Goal: Task Accomplishment & Management: Manage account settings

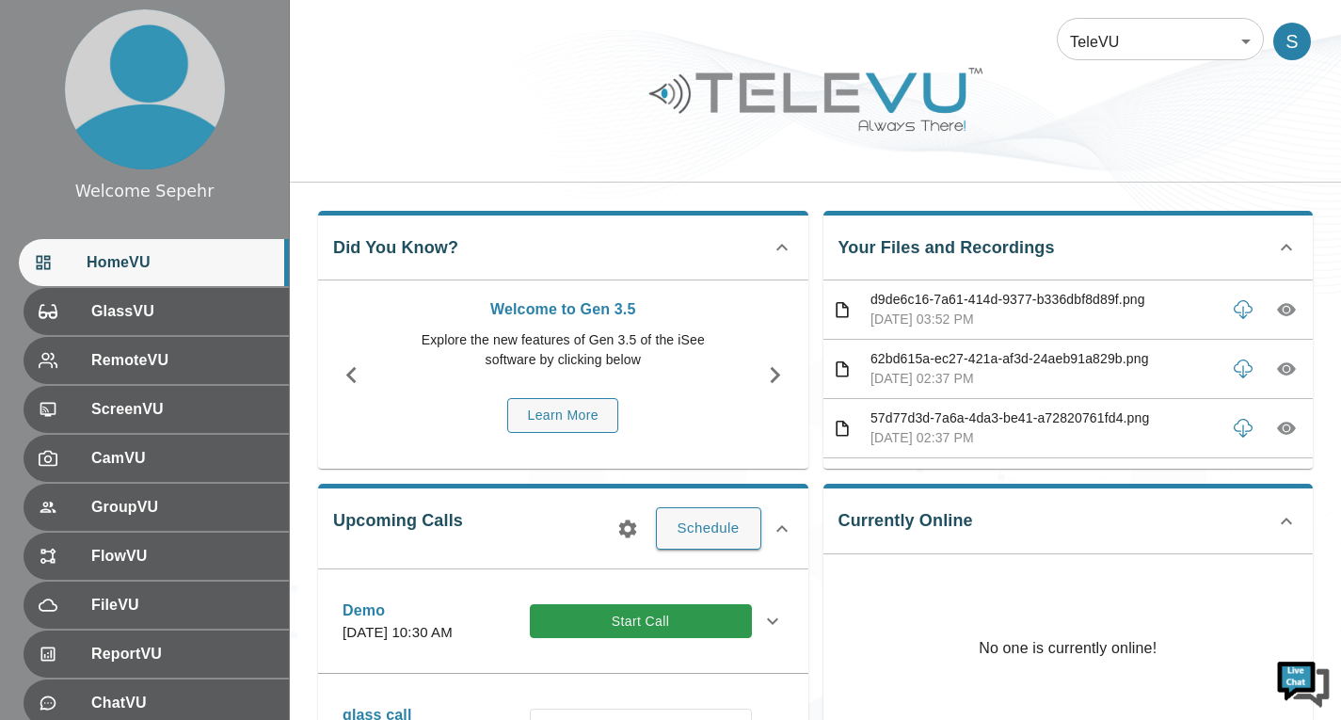
click at [1145, 47] on body "Welcome Sepehr HomeVU GlassVU RemoteVU ScreenVU CamVU GroupVU FlowVU FileVU Rep…" at bounding box center [670, 611] width 1341 height 1223
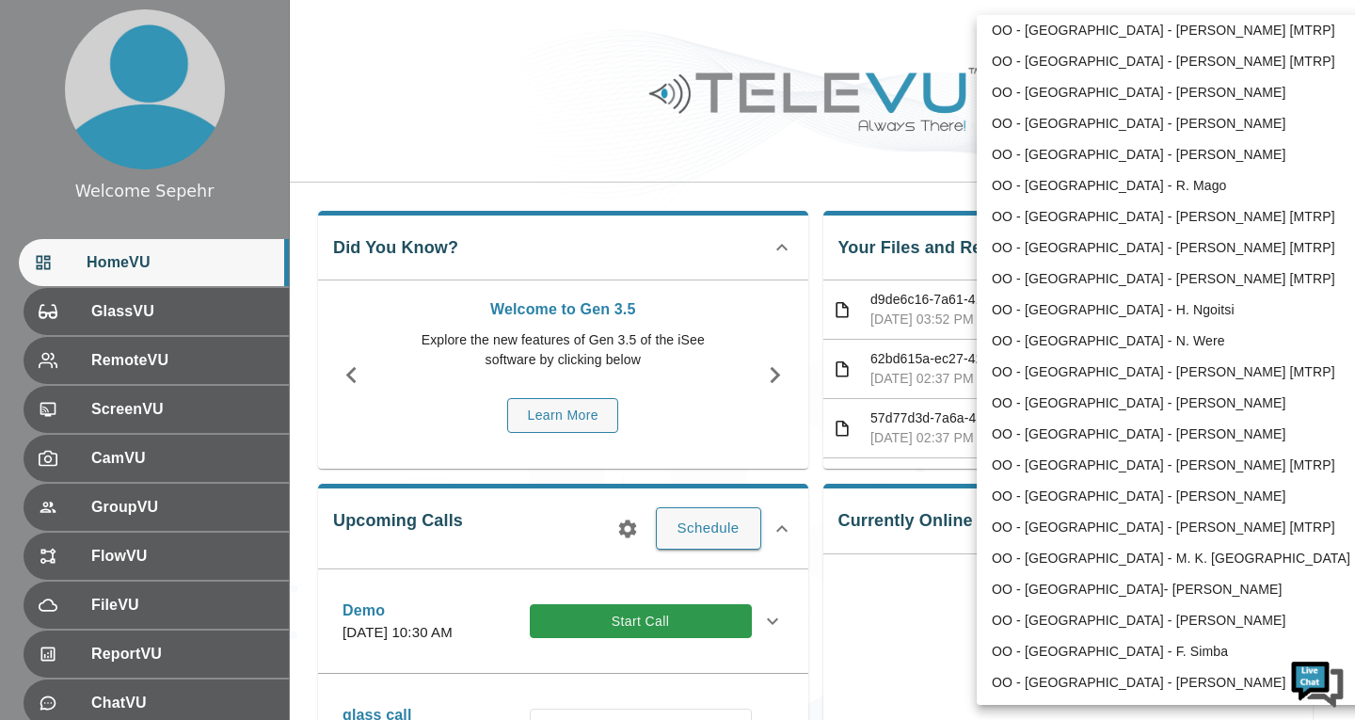
scroll to position [2617, 0]
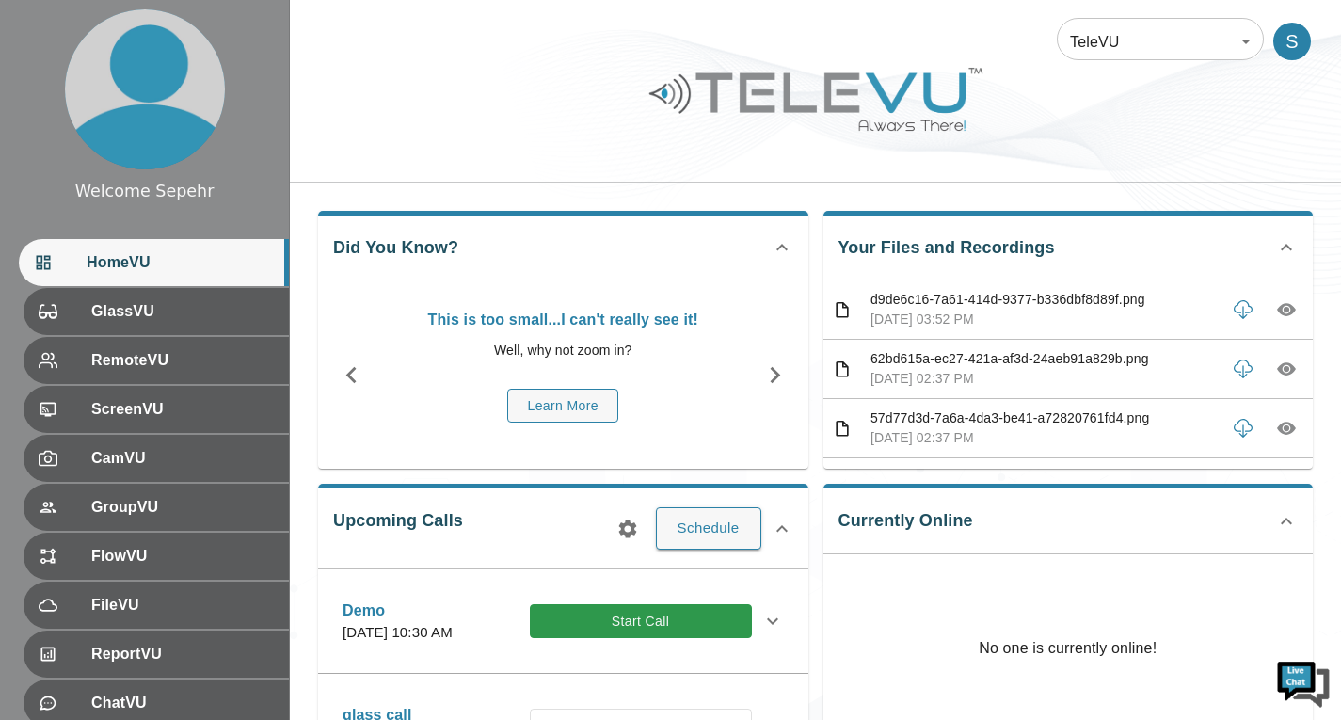
scroll to position [259, 0]
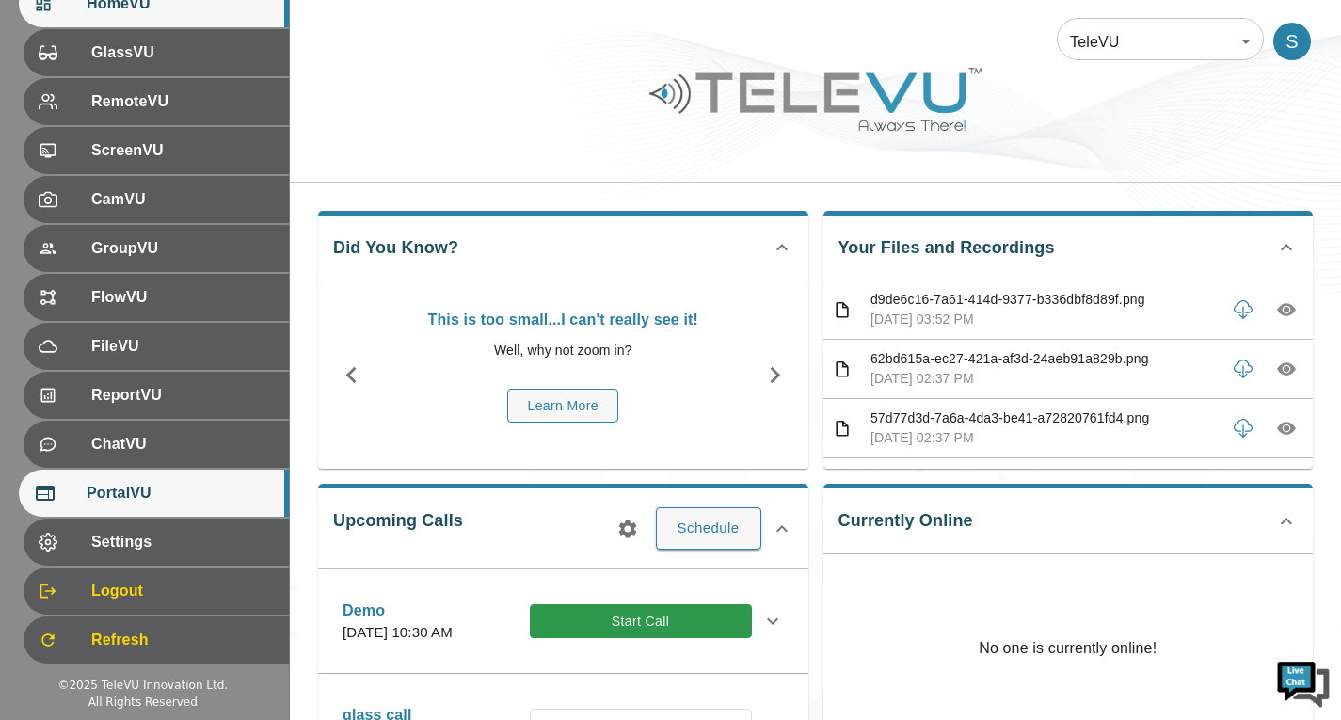
click at [122, 510] on div "PortalVU" at bounding box center [154, 493] width 270 height 47
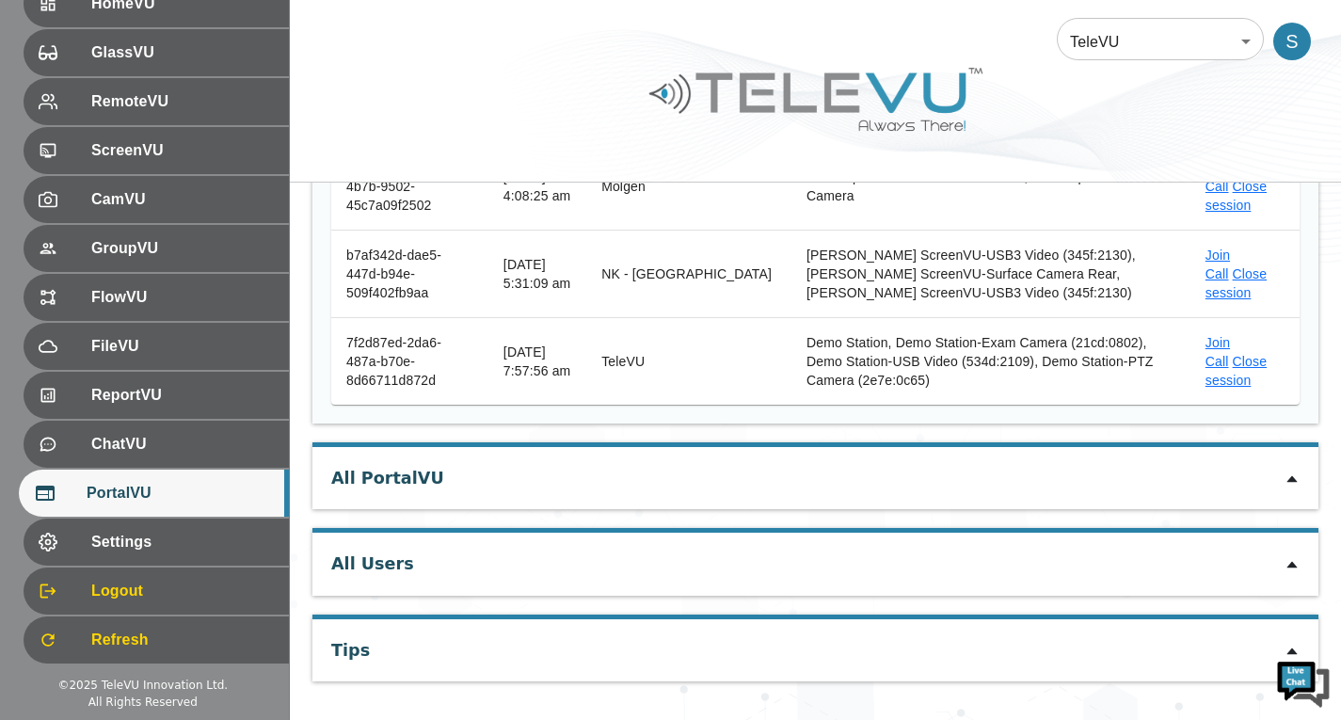
scroll to position [1050, 0]
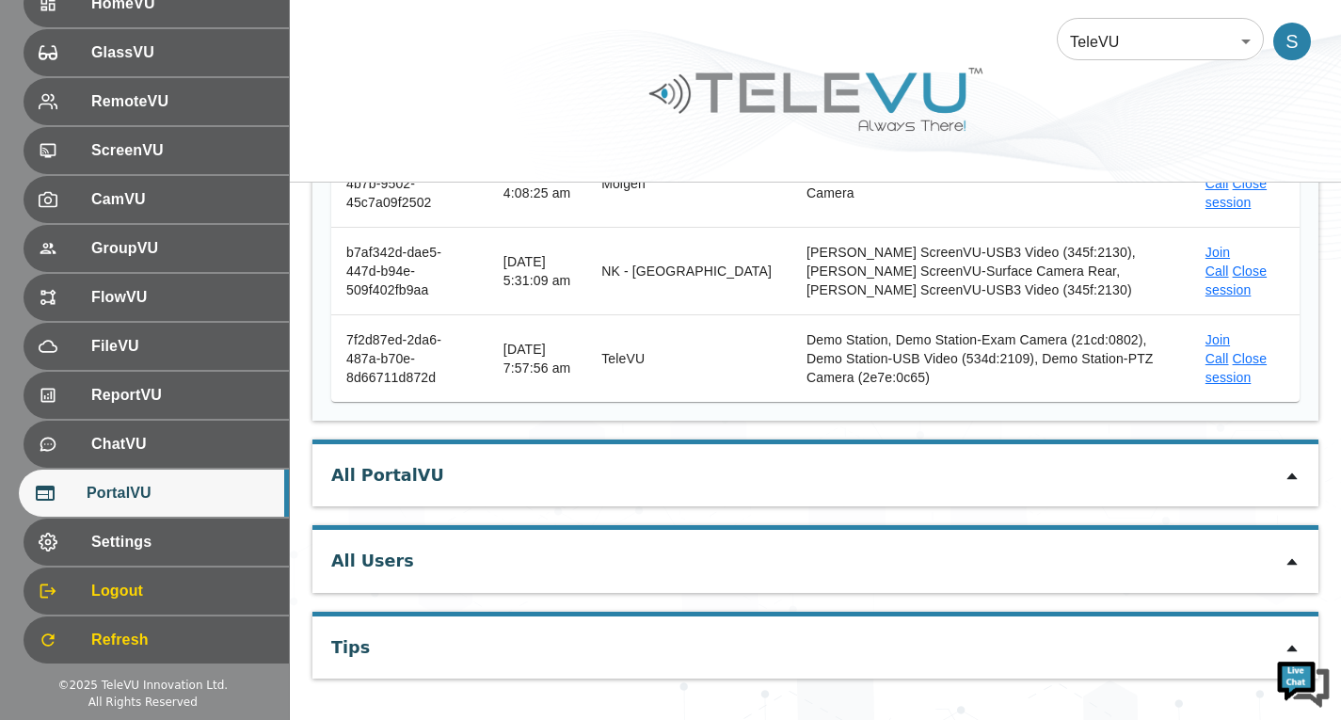
click at [1296, 479] on icon at bounding box center [1292, 475] width 10 height 7
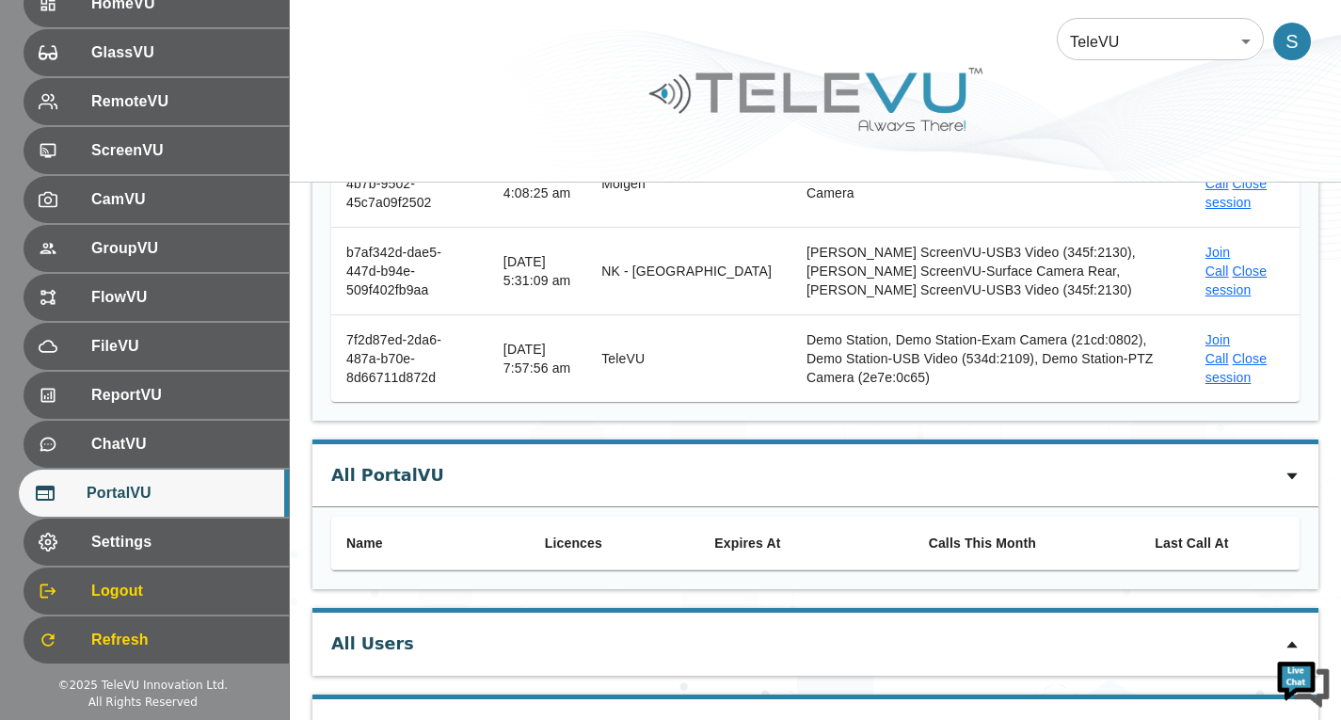
scroll to position [0, 0]
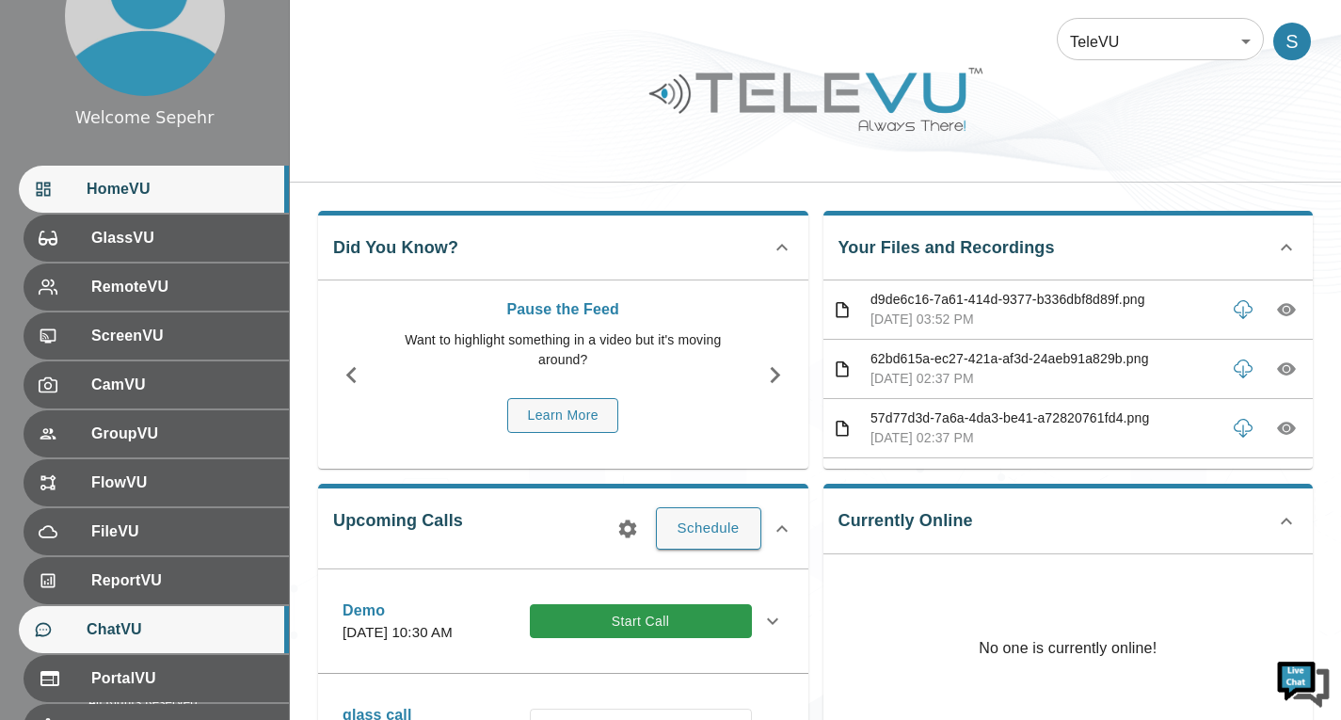
scroll to position [259, 0]
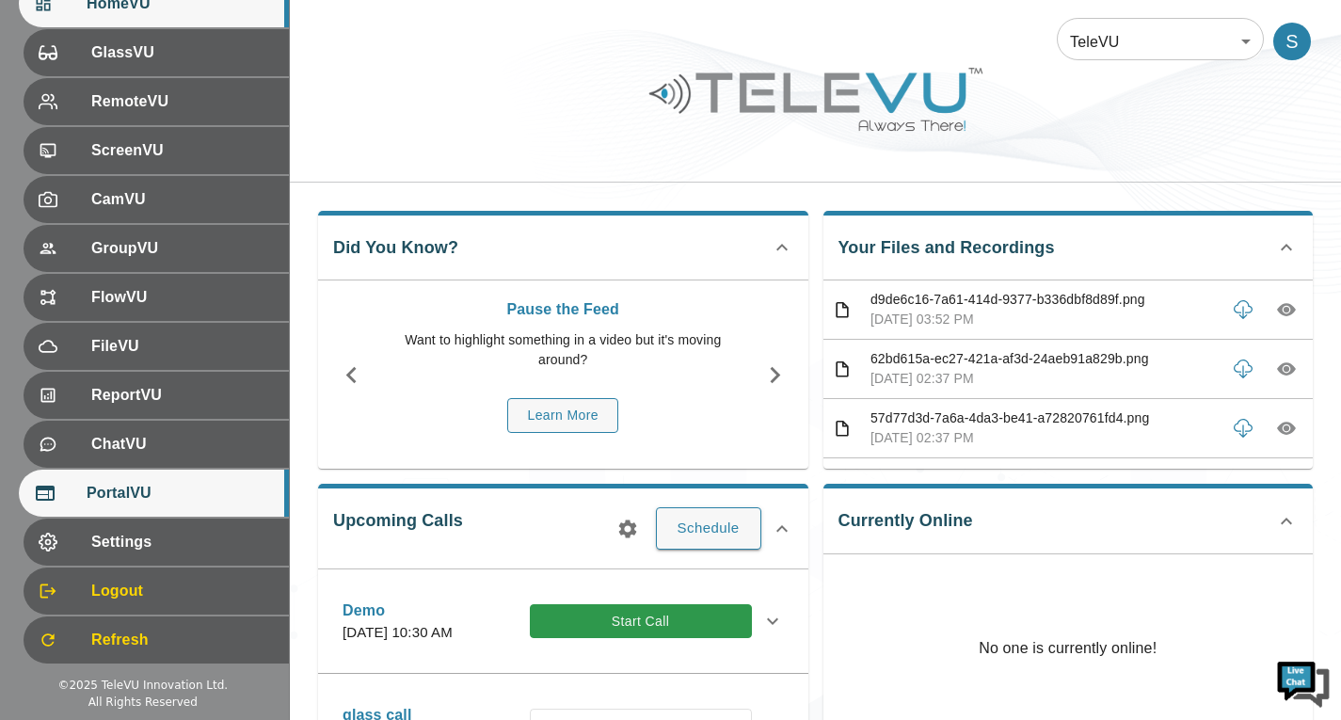
click at [198, 510] on div "PortalVU" at bounding box center [154, 493] width 270 height 47
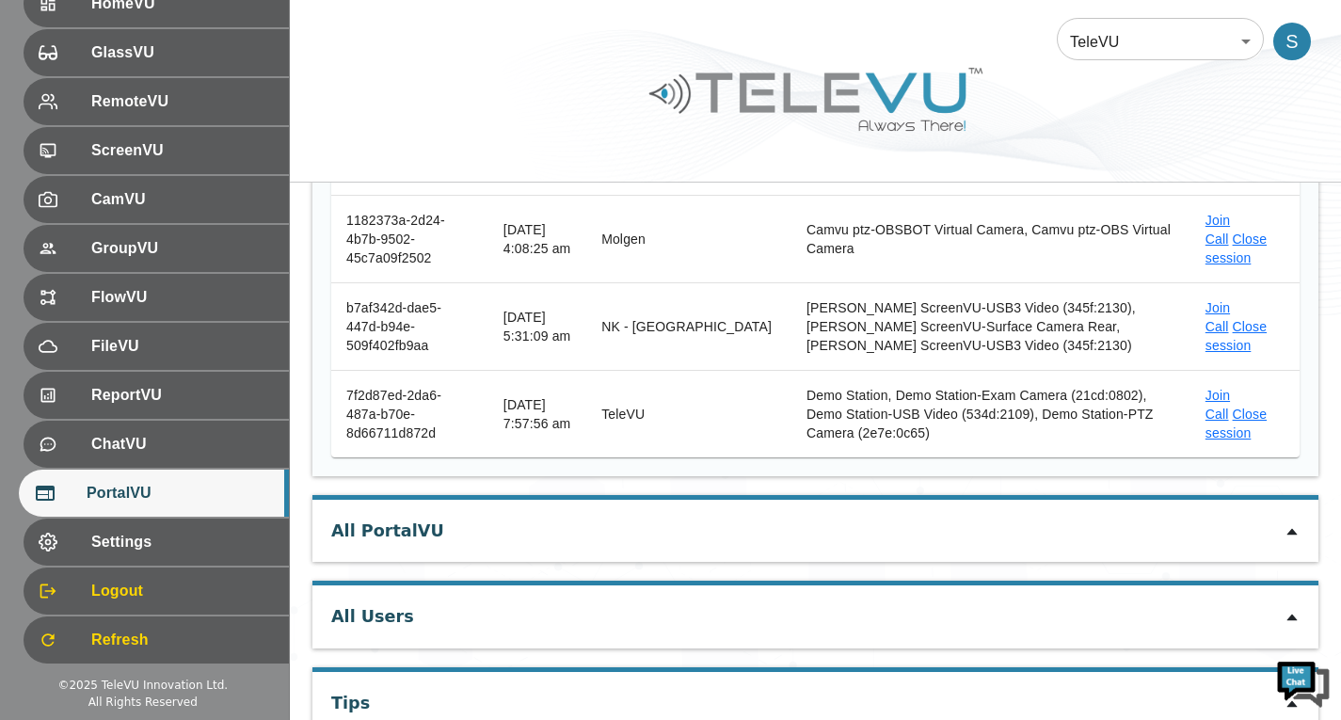
scroll to position [1050, 0]
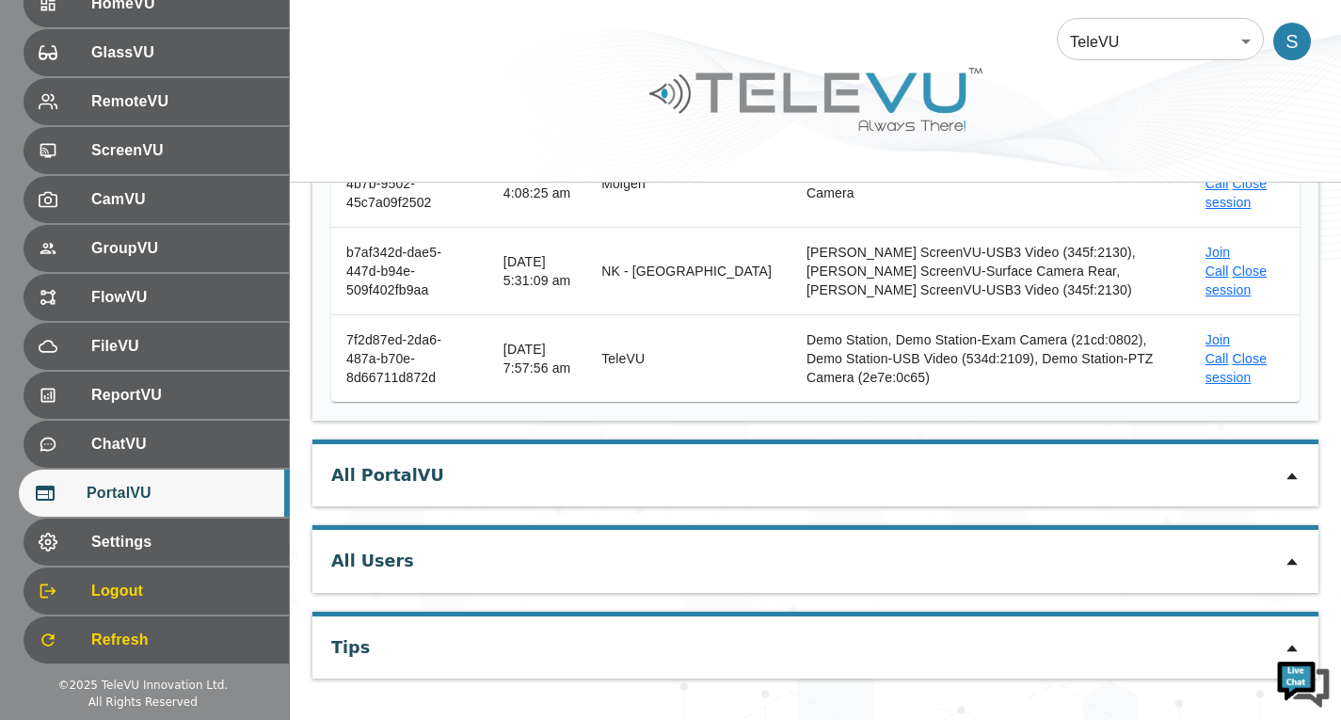
click at [1299, 484] on icon at bounding box center [1292, 476] width 15 height 15
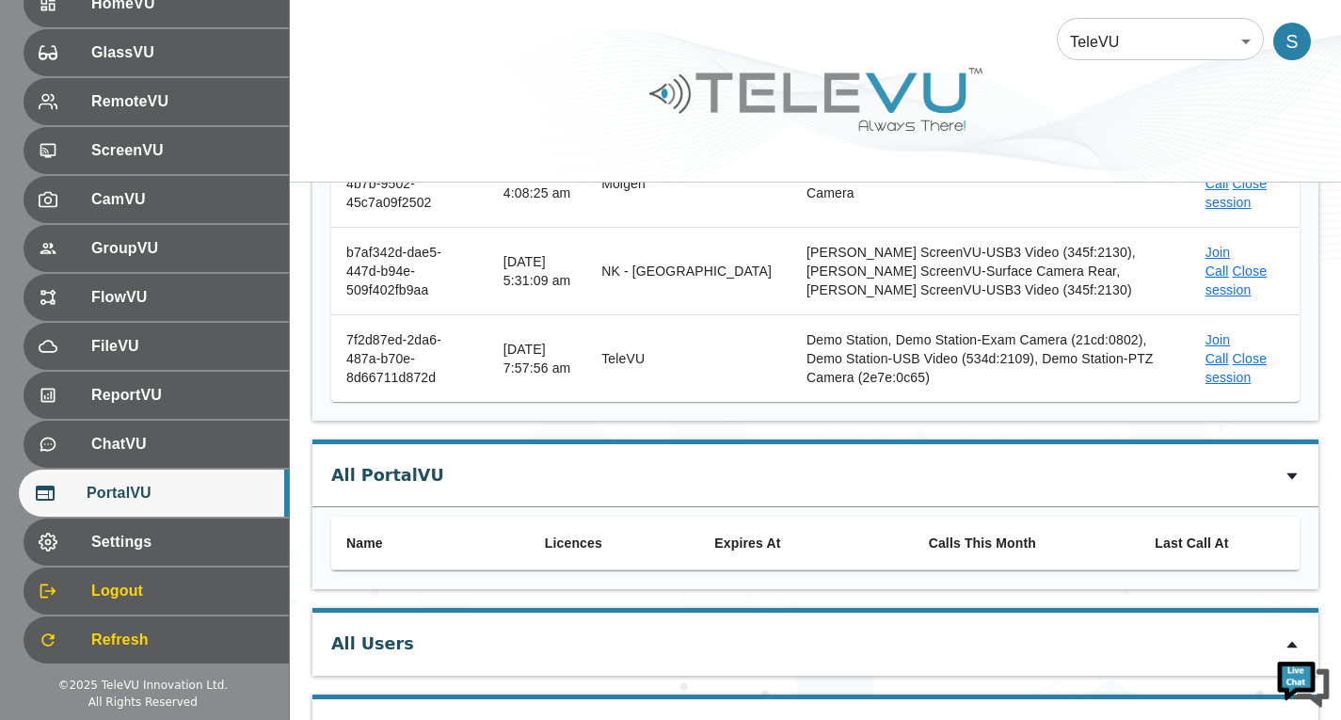
scroll to position [1133, 0]
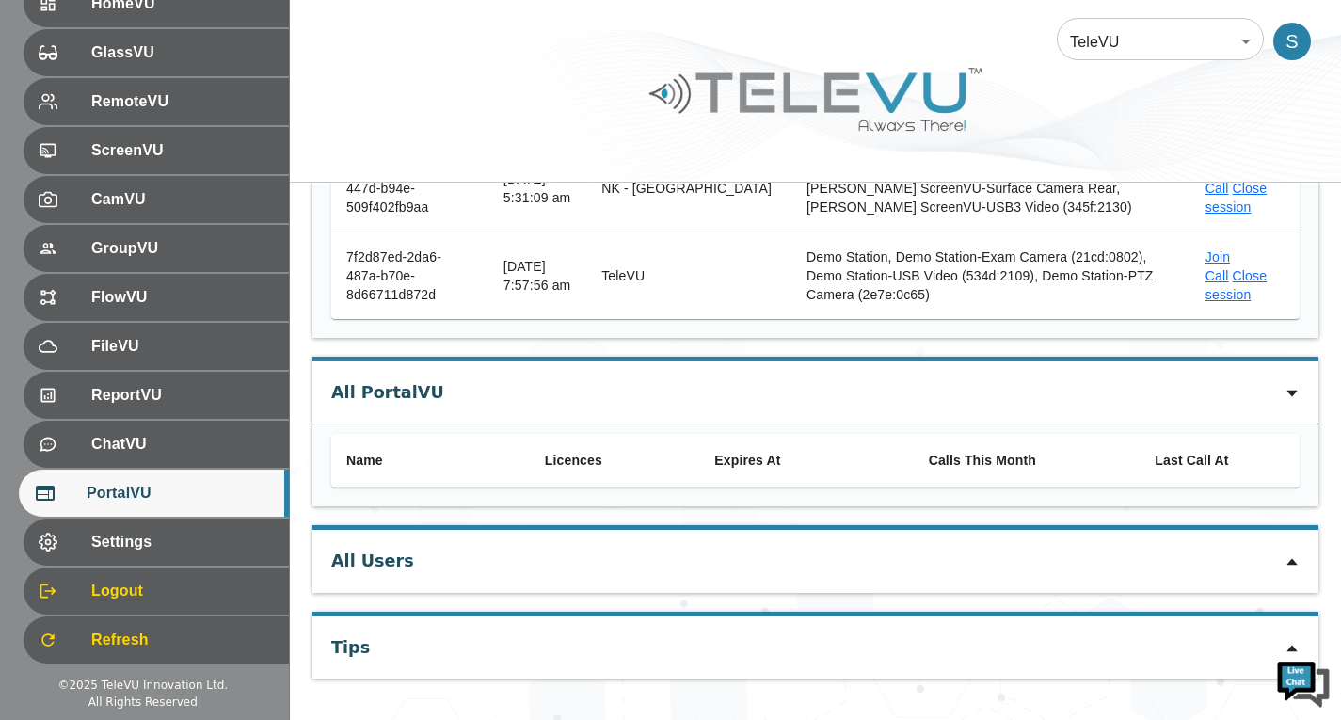
click at [1297, 394] on icon at bounding box center [1292, 393] width 15 height 15
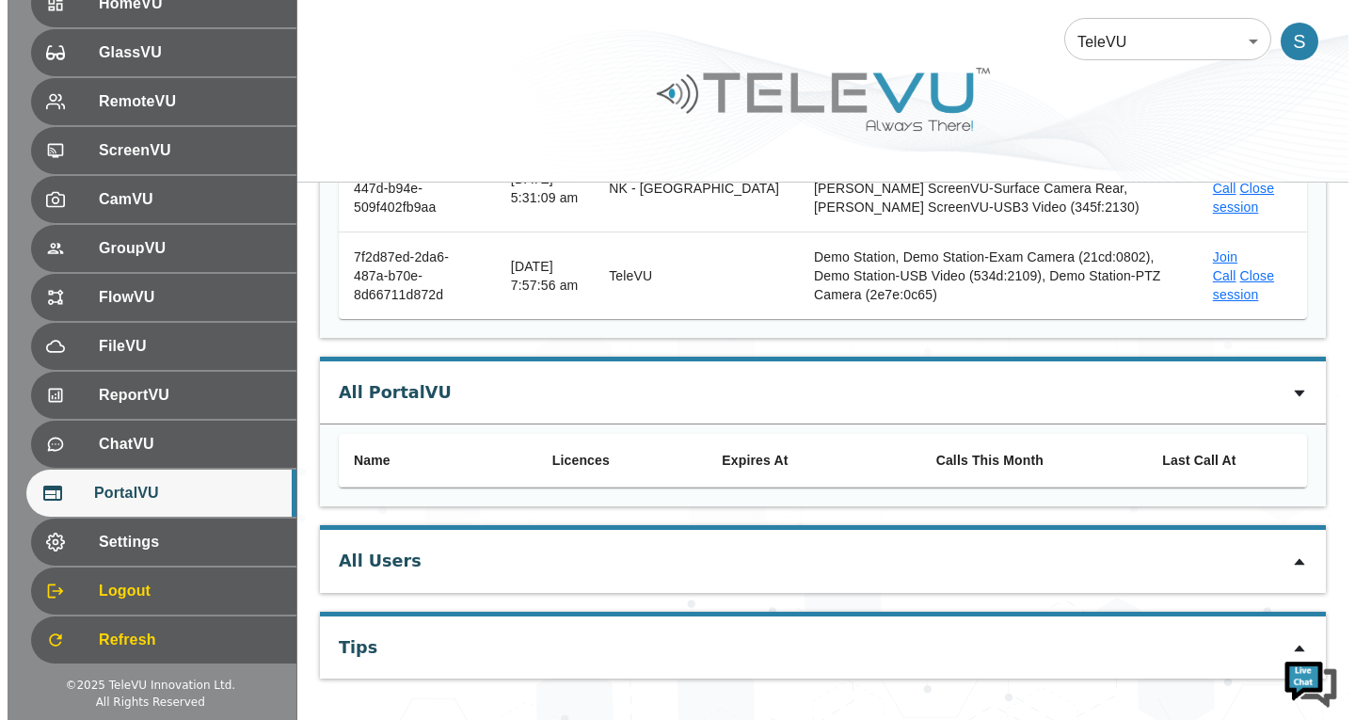
scroll to position [1050, 0]
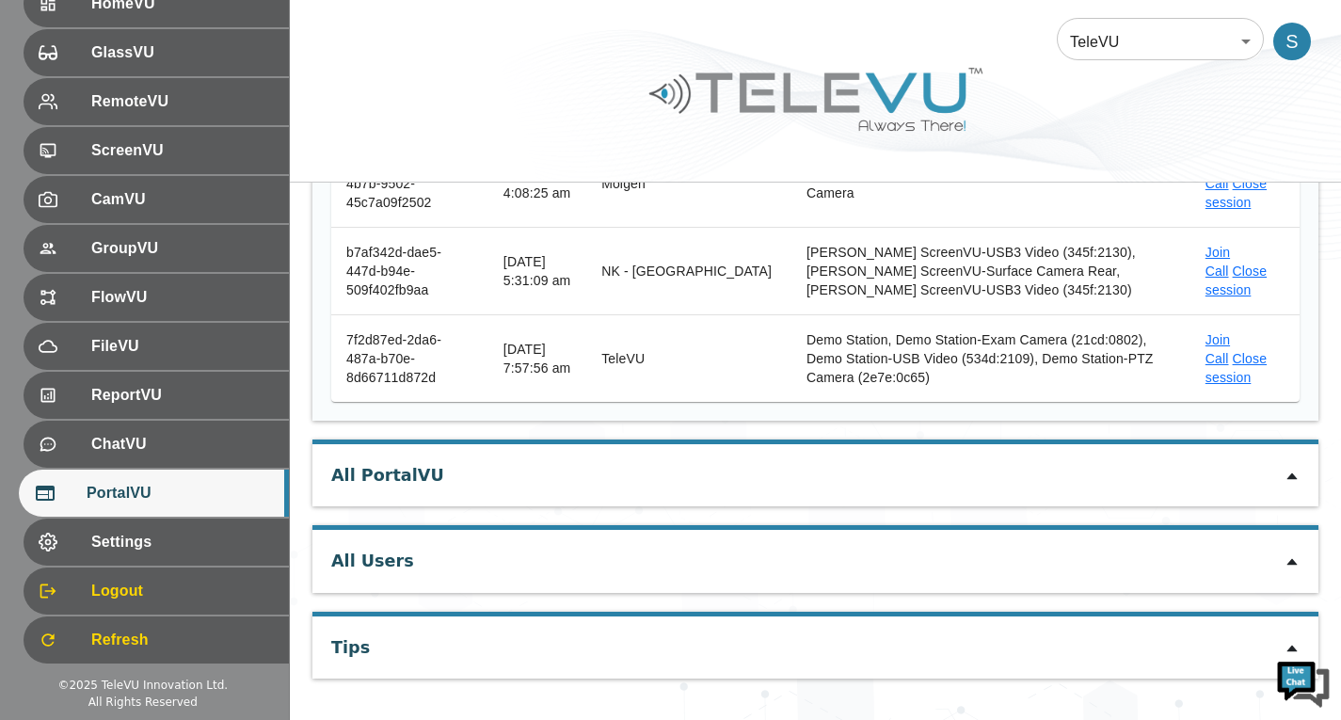
click at [1277, 475] on div "All PortalVU" at bounding box center [815, 475] width 1006 height 62
click at [1283, 480] on div "All PortalVU" at bounding box center [815, 475] width 1006 height 62
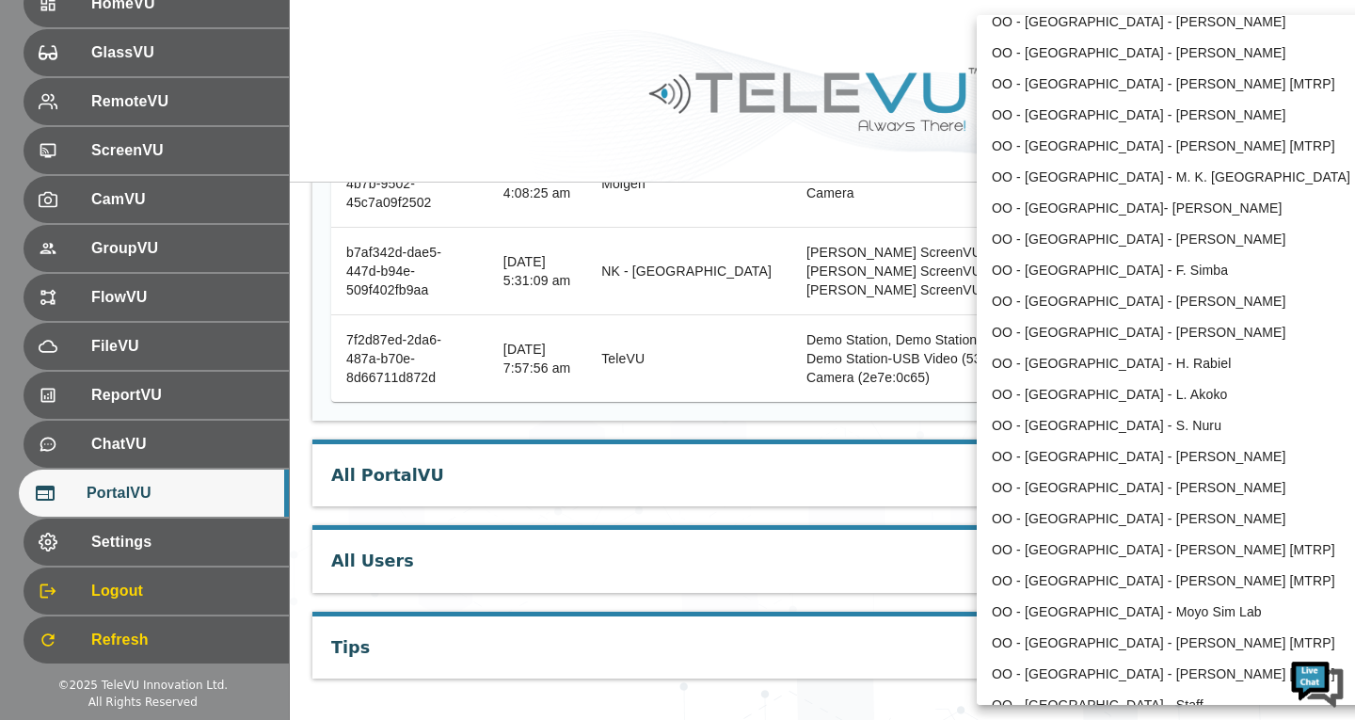
scroll to position [2900, 0]
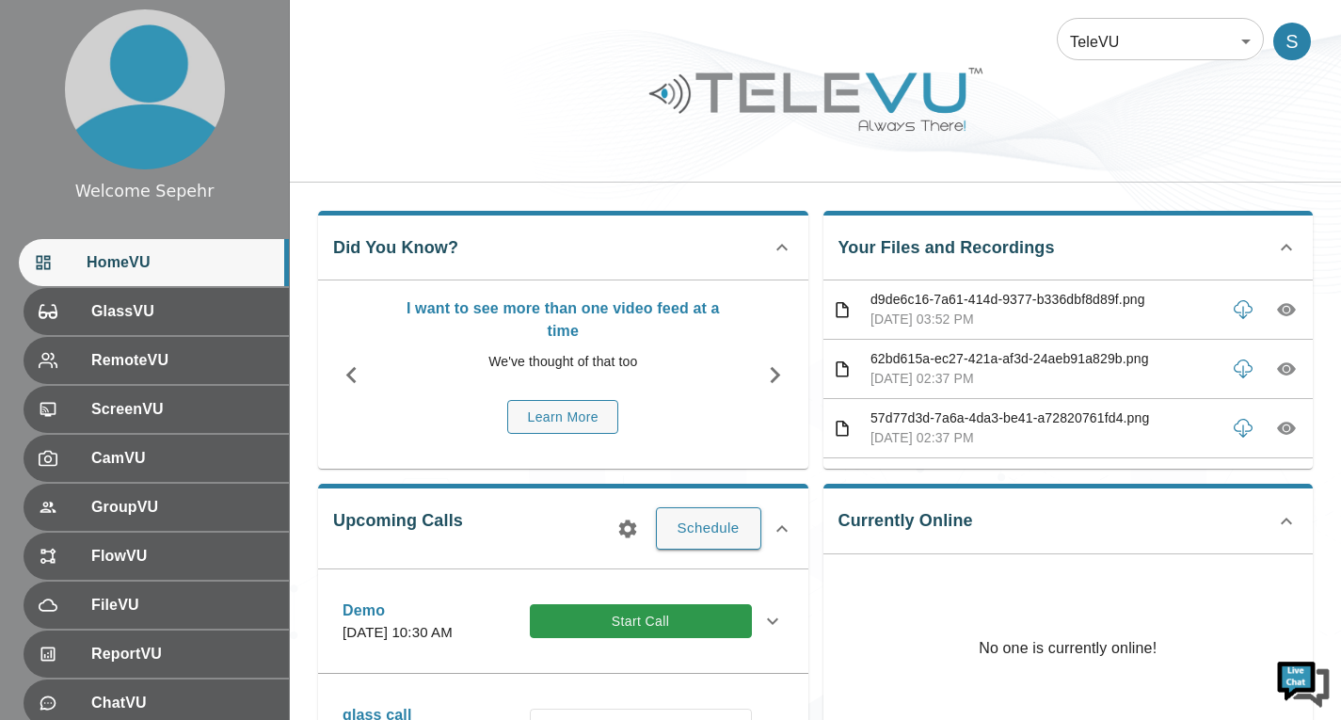
click at [1154, 28] on body "Welcome Sepehr HomeVU GlassVU RemoteVU ScreenVU CamVU GroupVU FlowVU FileVU Rep…" at bounding box center [670, 611] width 1341 height 1223
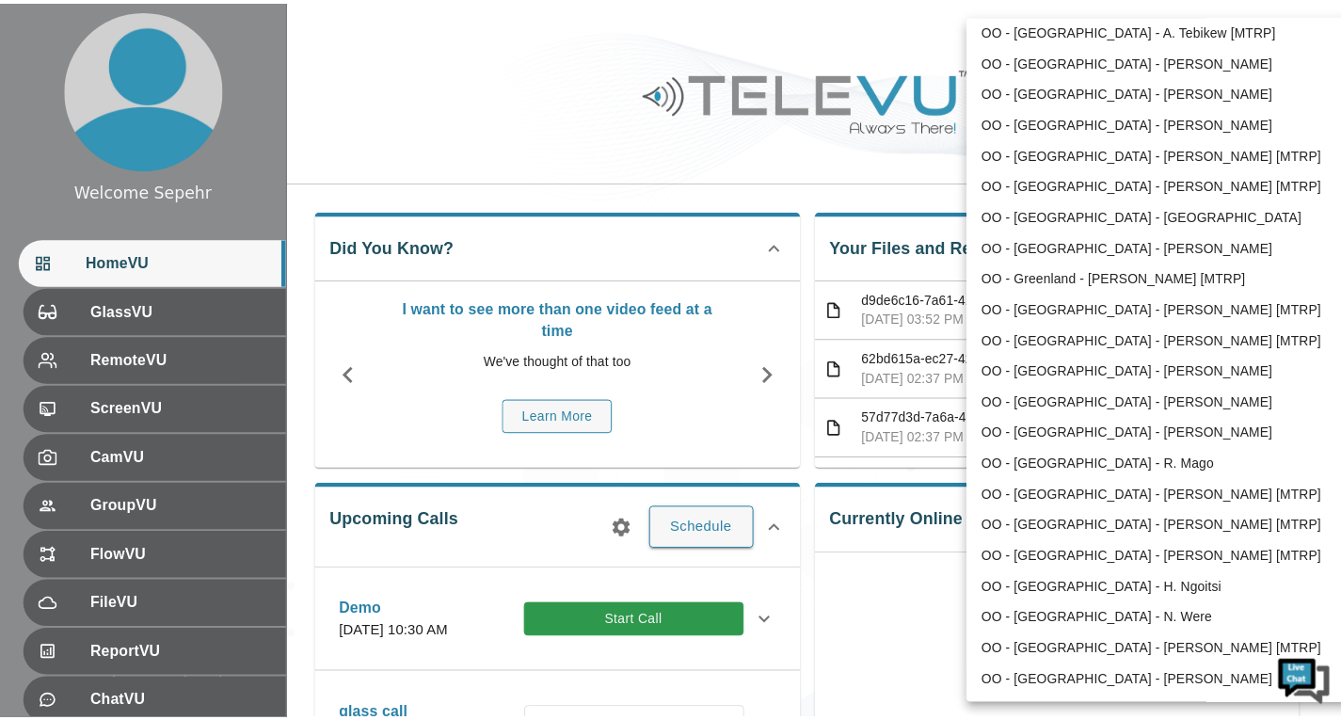
scroll to position [2292, 0]
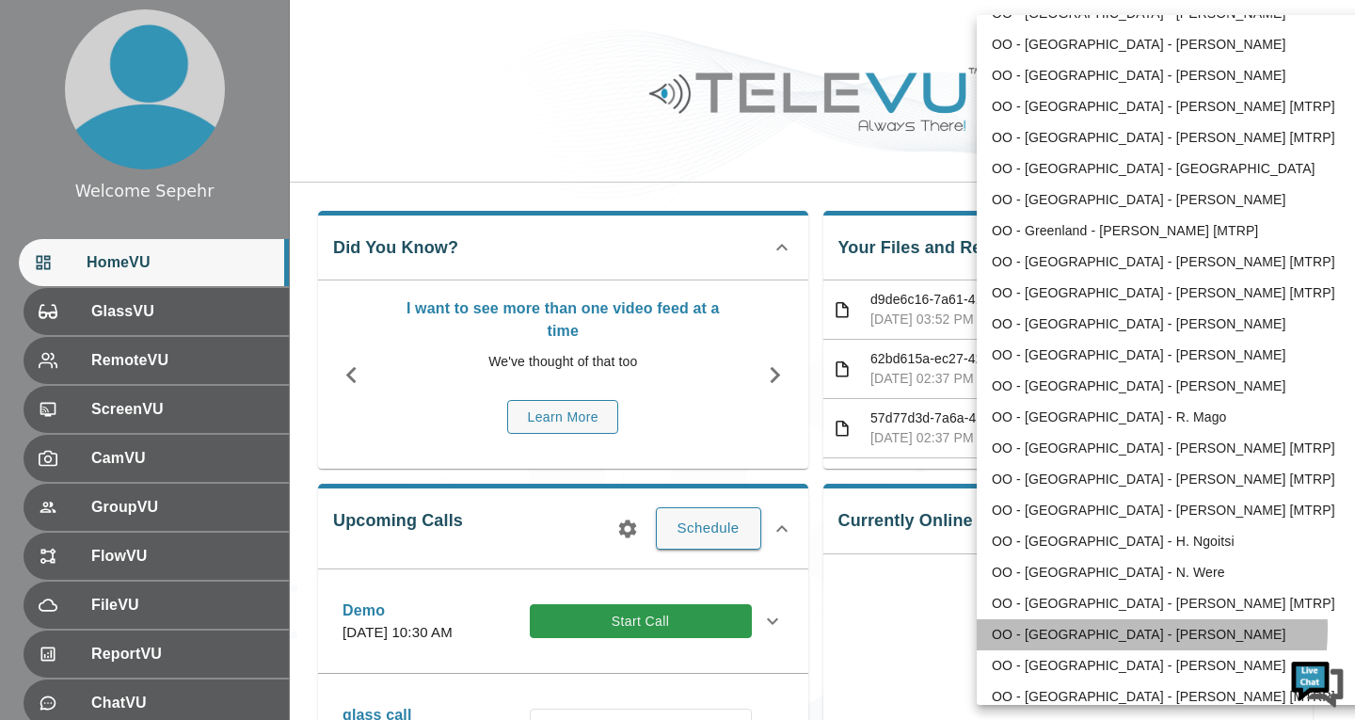
click at [1096, 629] on li "OO - [GEOGRAPHIC_DATA] - [PERSON_NAME]" at bounding box center [1172, 634] width 391 height 31
type input "188"
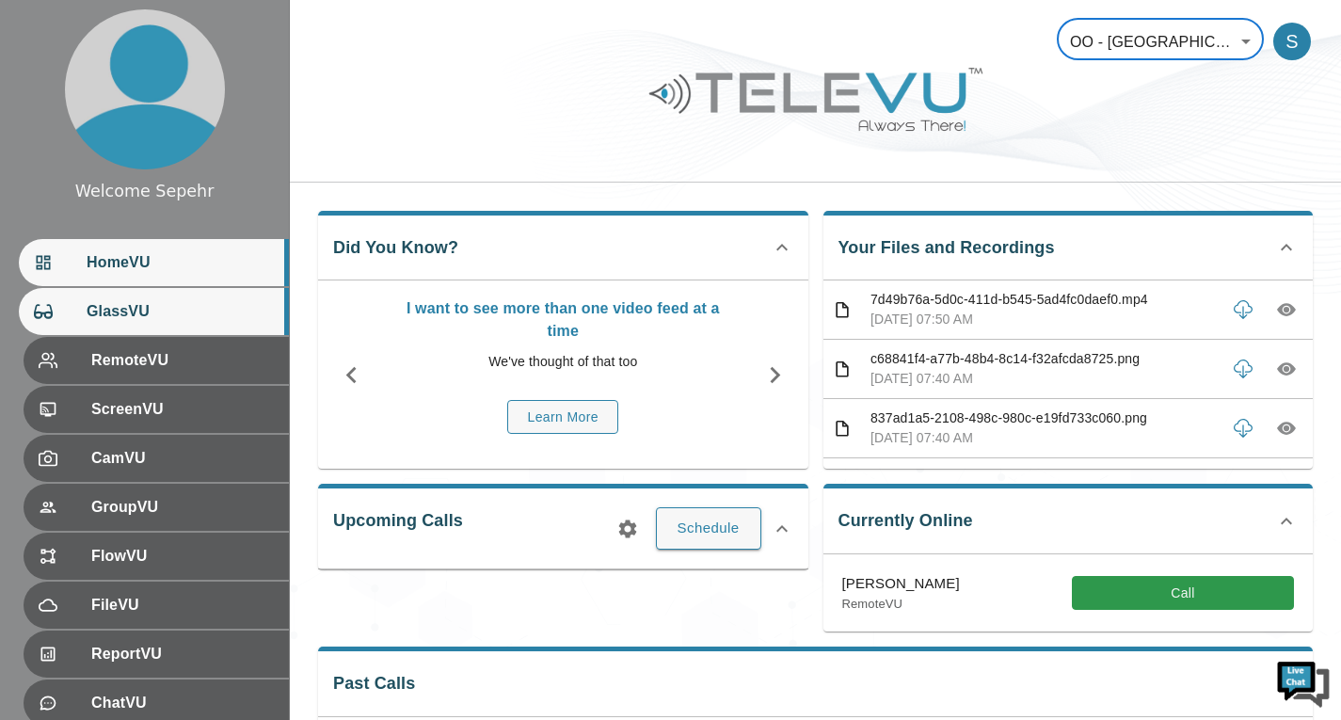
click at [153, 334] on div "GlassVU" at bounding box center [154, 311] width 270 height 47
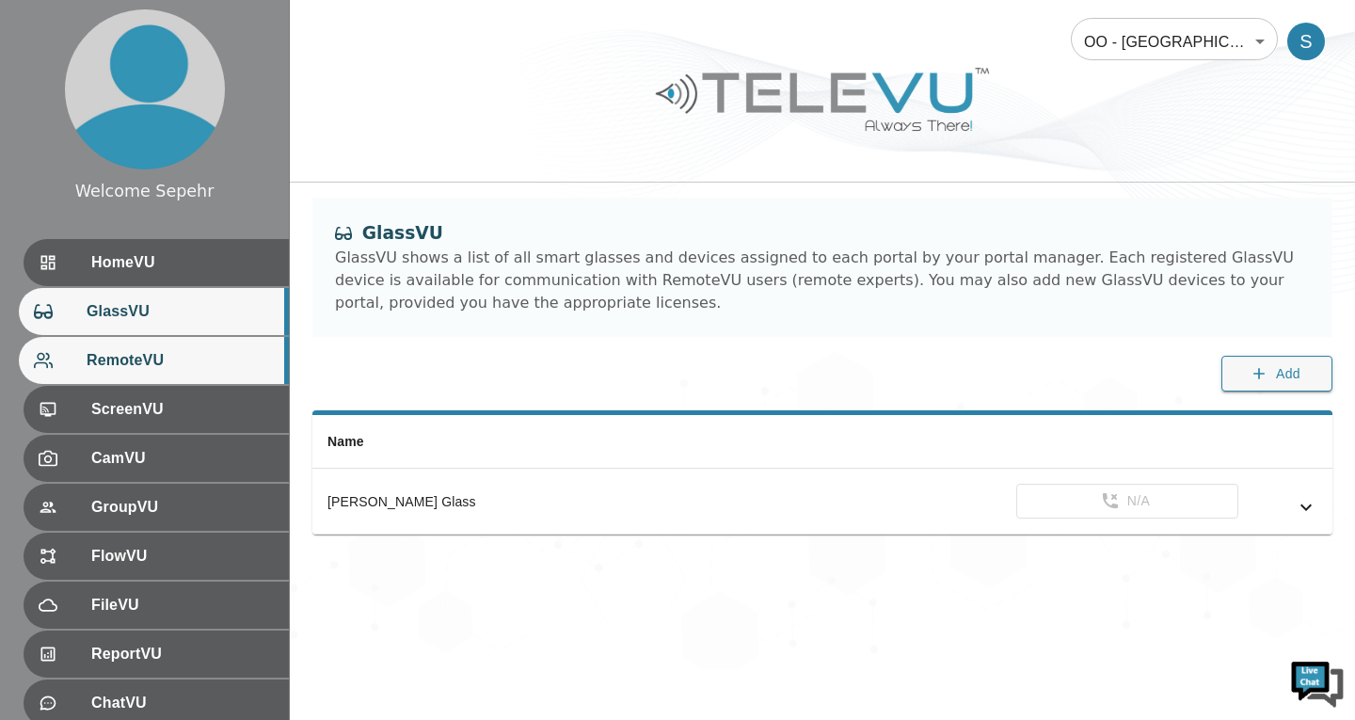
click at [141, 369] on span "RemoteVU" at bounding box center [180, 360] width 187 height 23
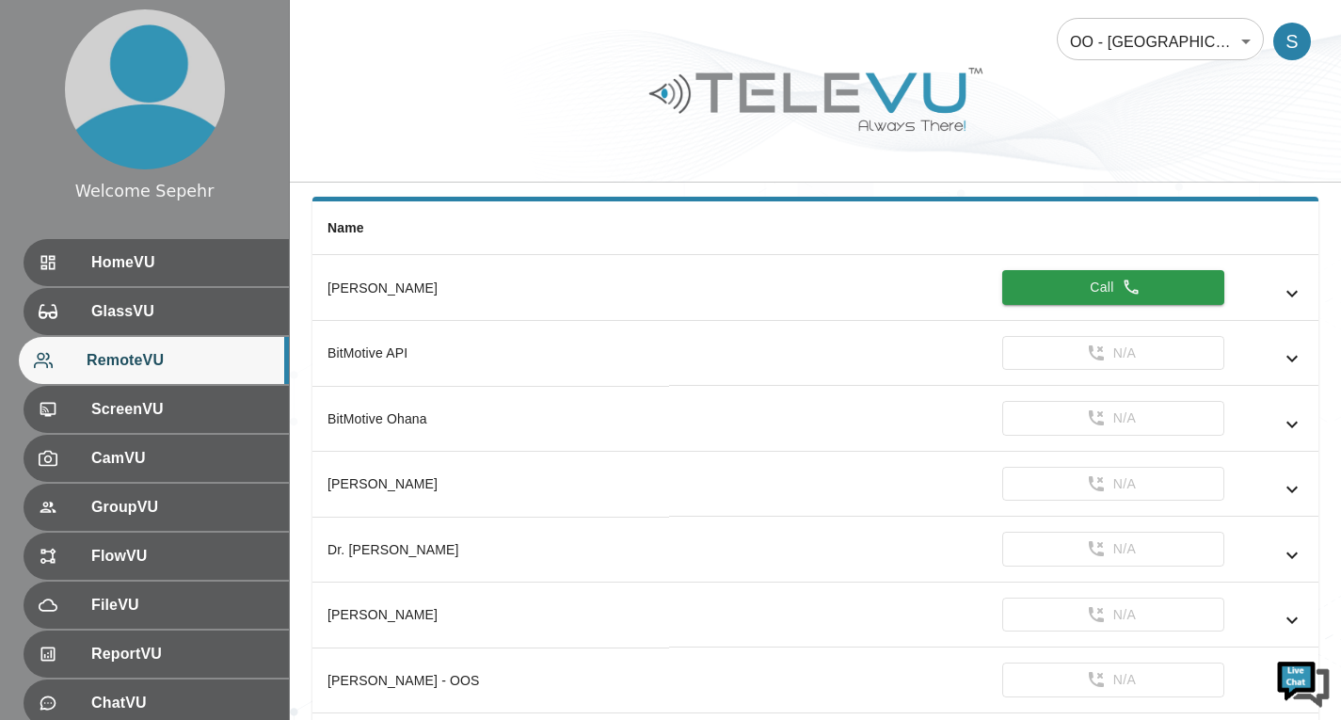
scroll to position [308, 0]
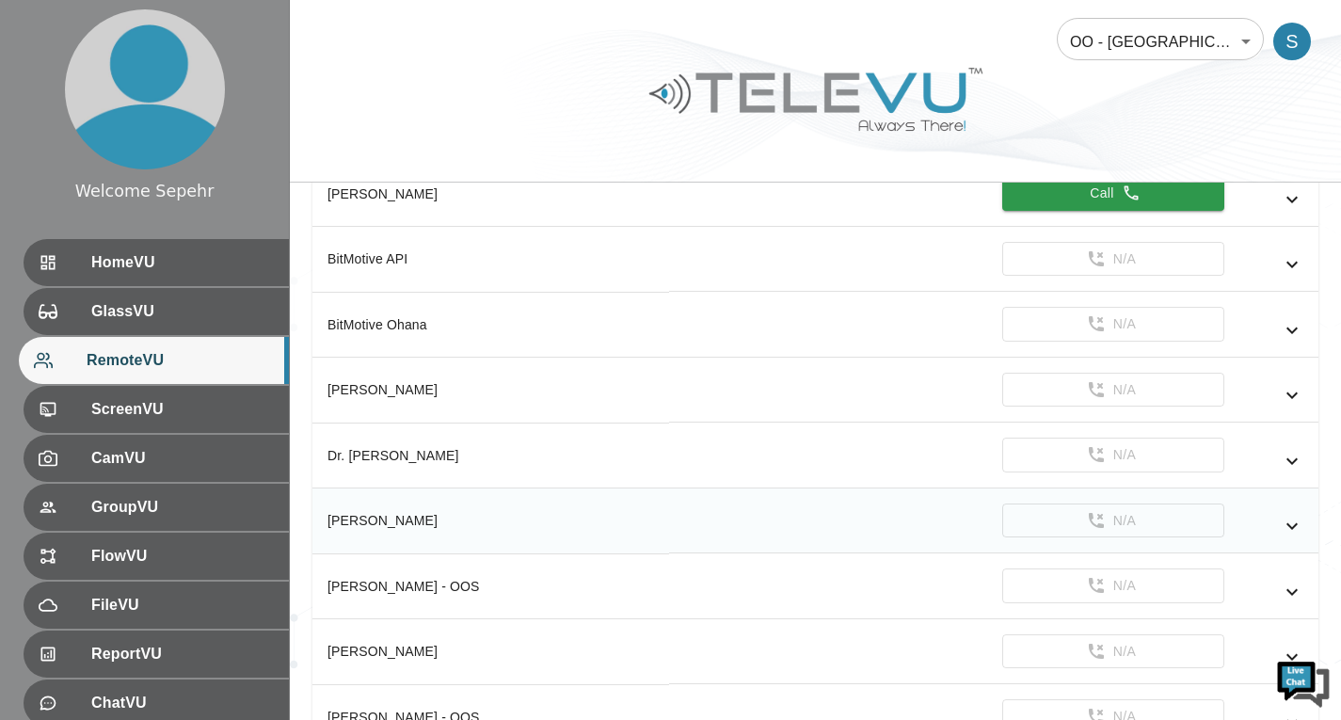
click at [1300, 519] on icon "simple table" at bounding box center [1292, 526] width 23 height 23
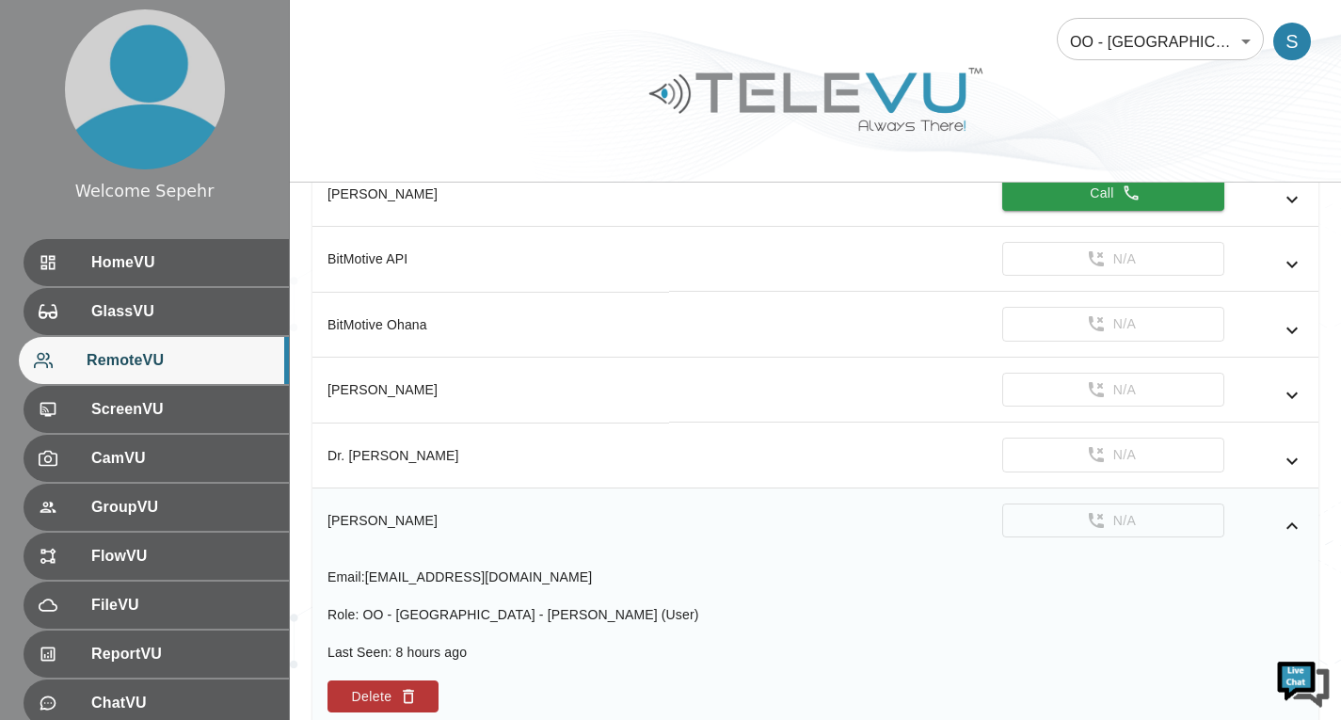
click at [1300, 519] on icon "simple table" at bounding box center [1292, 526] width 23 height 23
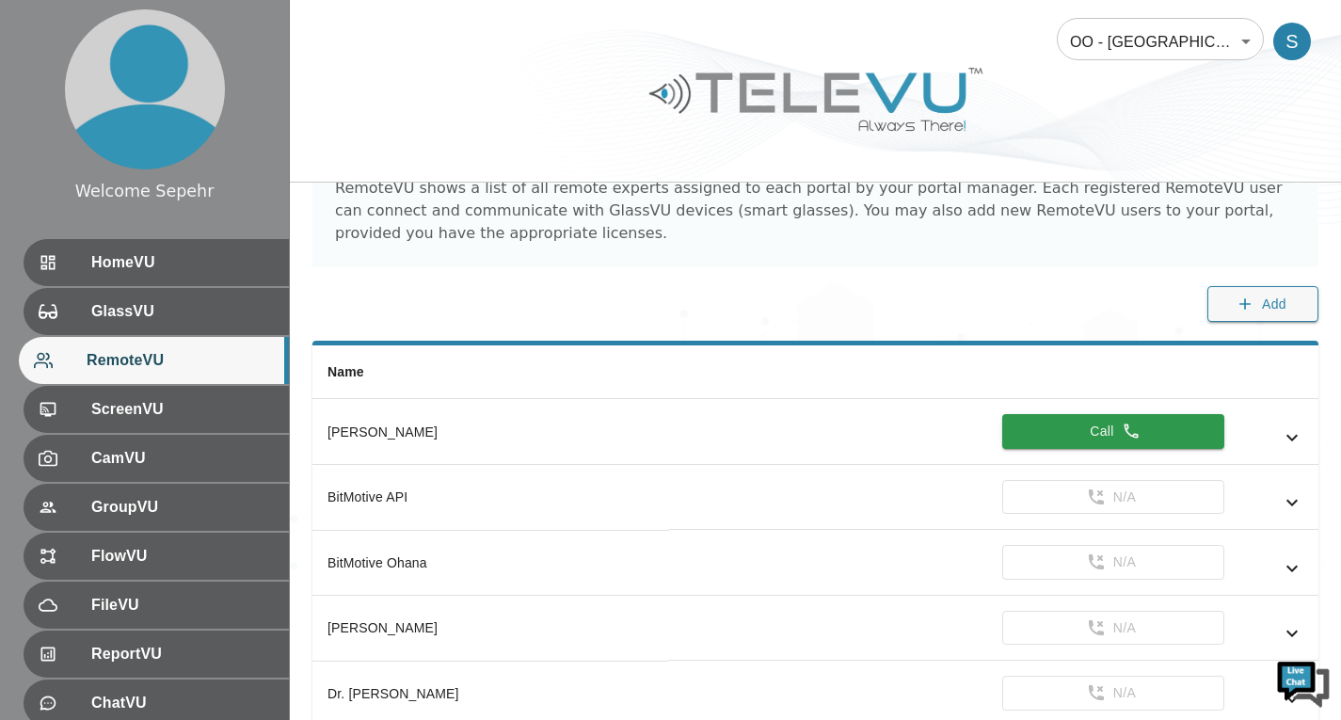
scroll to position [0, 0]
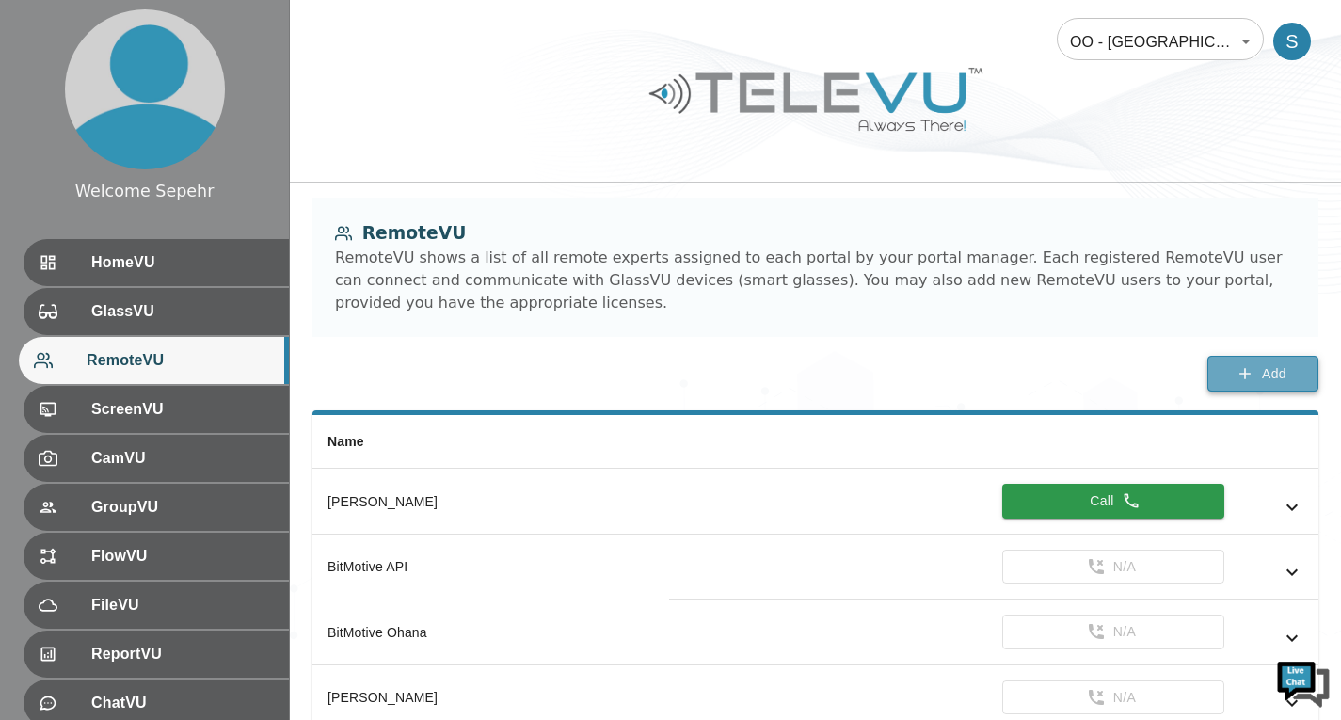
click at [1219, 380] on button "Add" at bounding box center [1262, 374] width 111 height 37
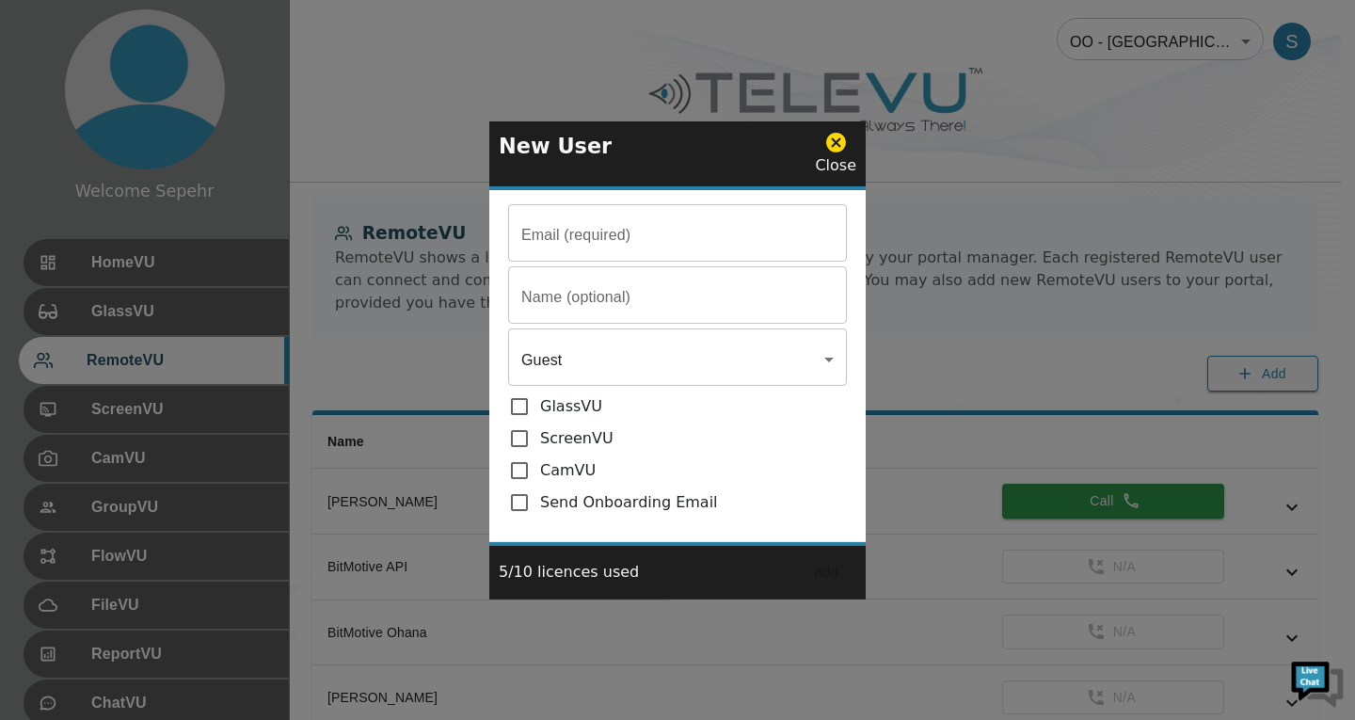
click at [666, 240] on input "Email (required)" at bounding box center [677, 235] width 339 height 53
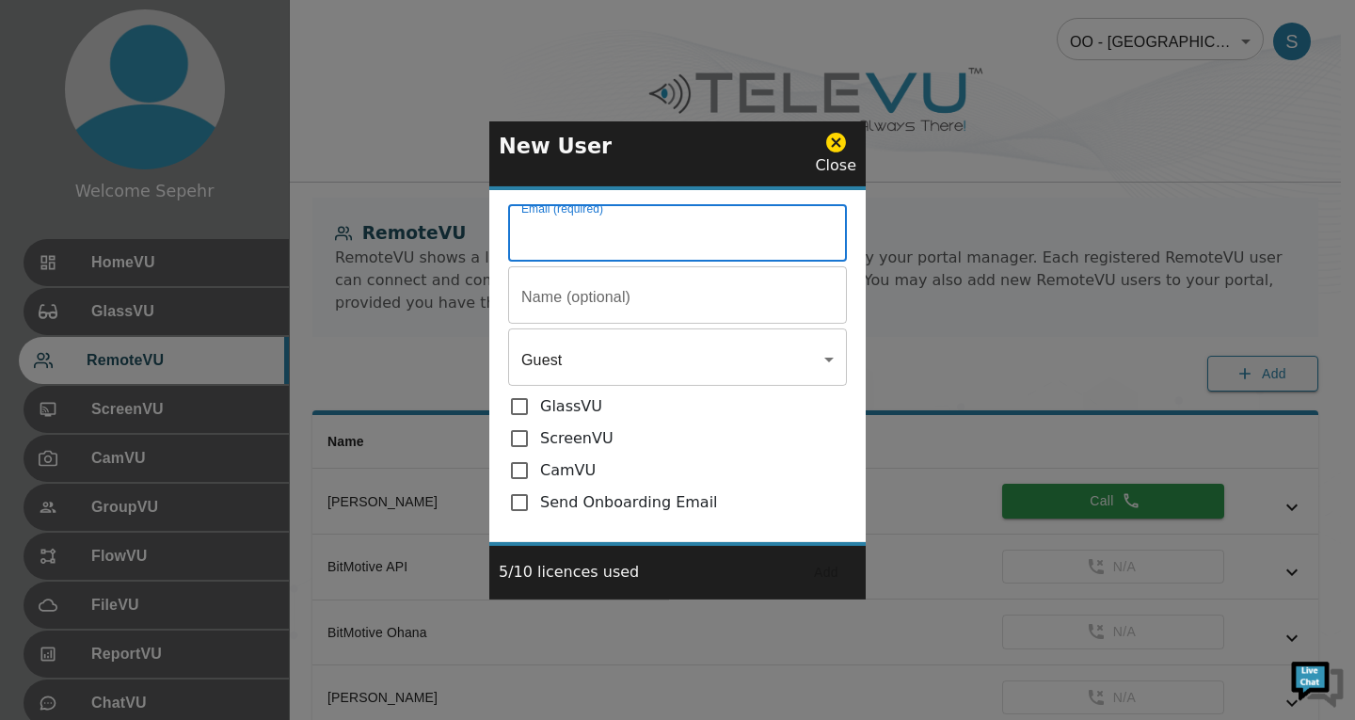
paste input "mailto:oduorvincent17@gmail.com"
click at [566, 241] on input "mailto:oduorvincent17@gmail.com" at bounding box center [677, 235] width 339 height 53
type input "oduorvincent17@gmail.com"
click at [663, 262] on input "Email (required)" at bounding box center [677, 235] width 339 height 53
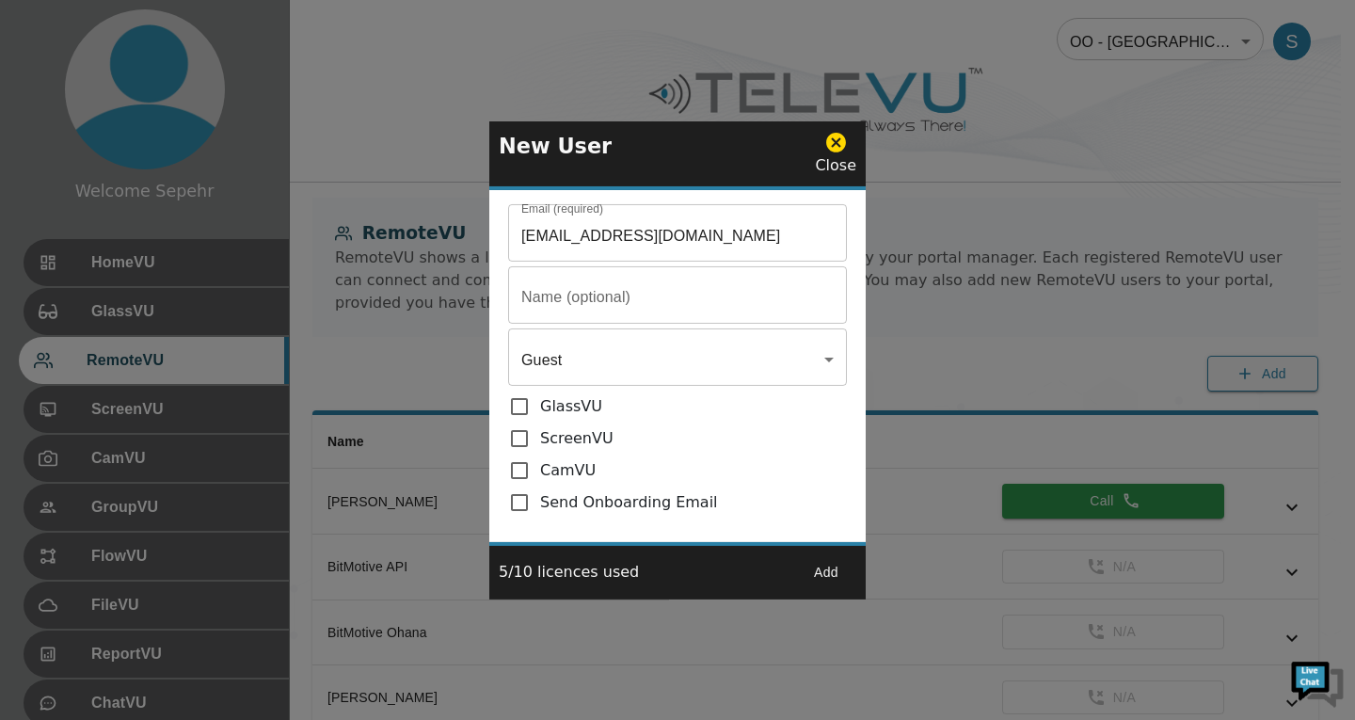
click at [695, 262] on input "Email (required)" at bounding box center [677, 235] width 339 height 53
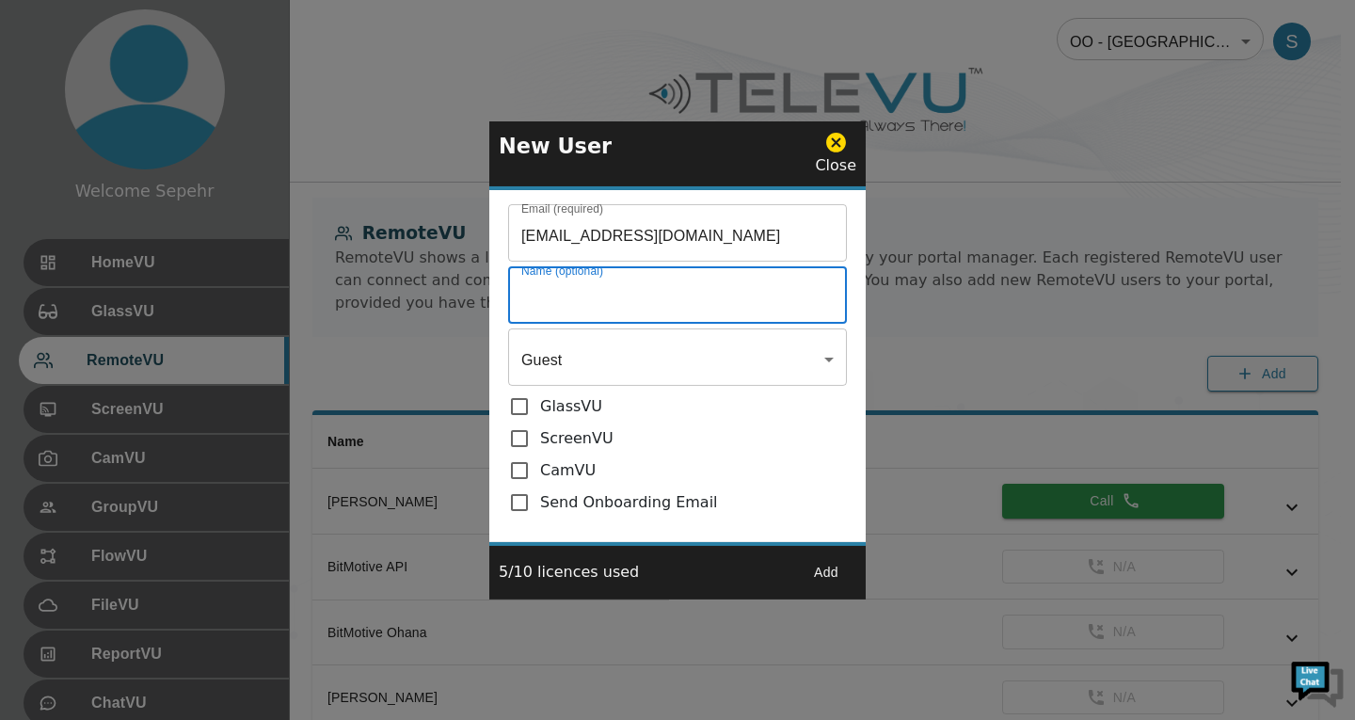
paste input "Dr. Vincent Odour"
type input "Dr. Vincent Odour"
click at [525, 504] on input "checkbox" at bounding box center [524, 502] width 32 height 23
checkbox input "true"
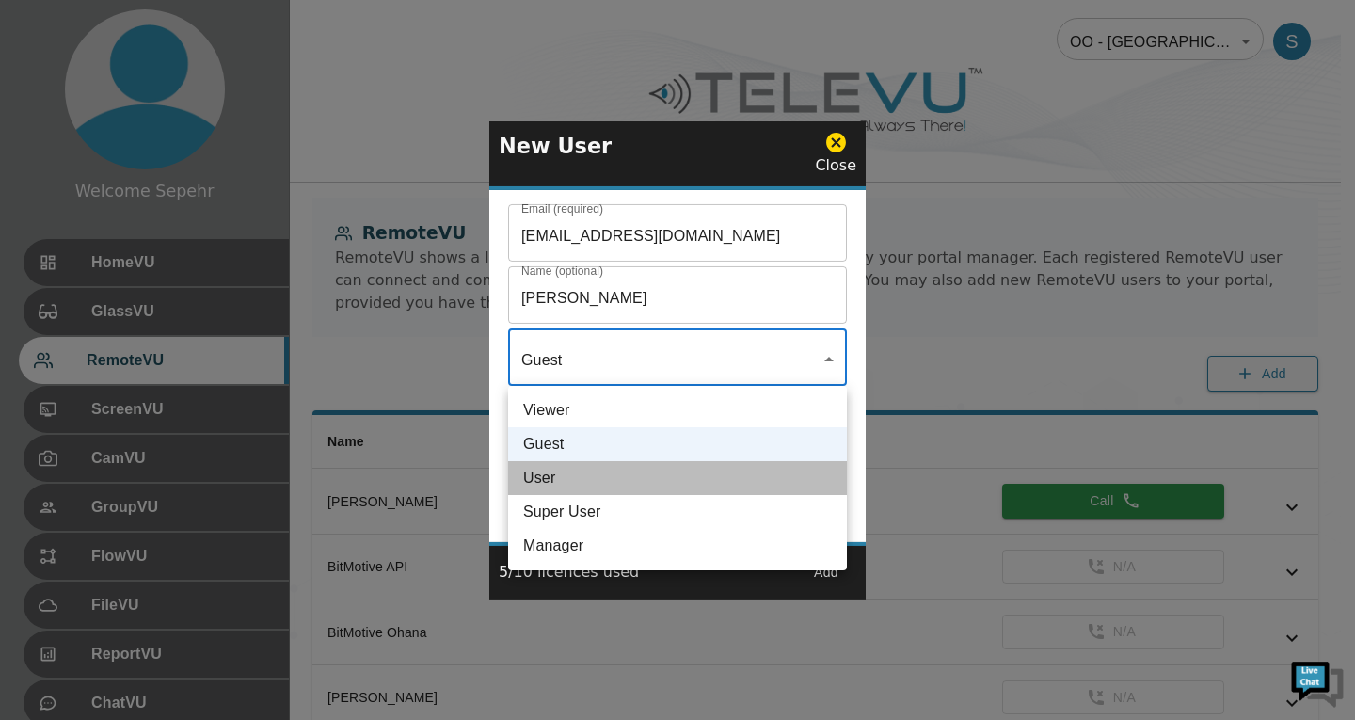
click at [604, 475] on li "User" at bounding box center [677, 478] width 339 height 34
type input "User"
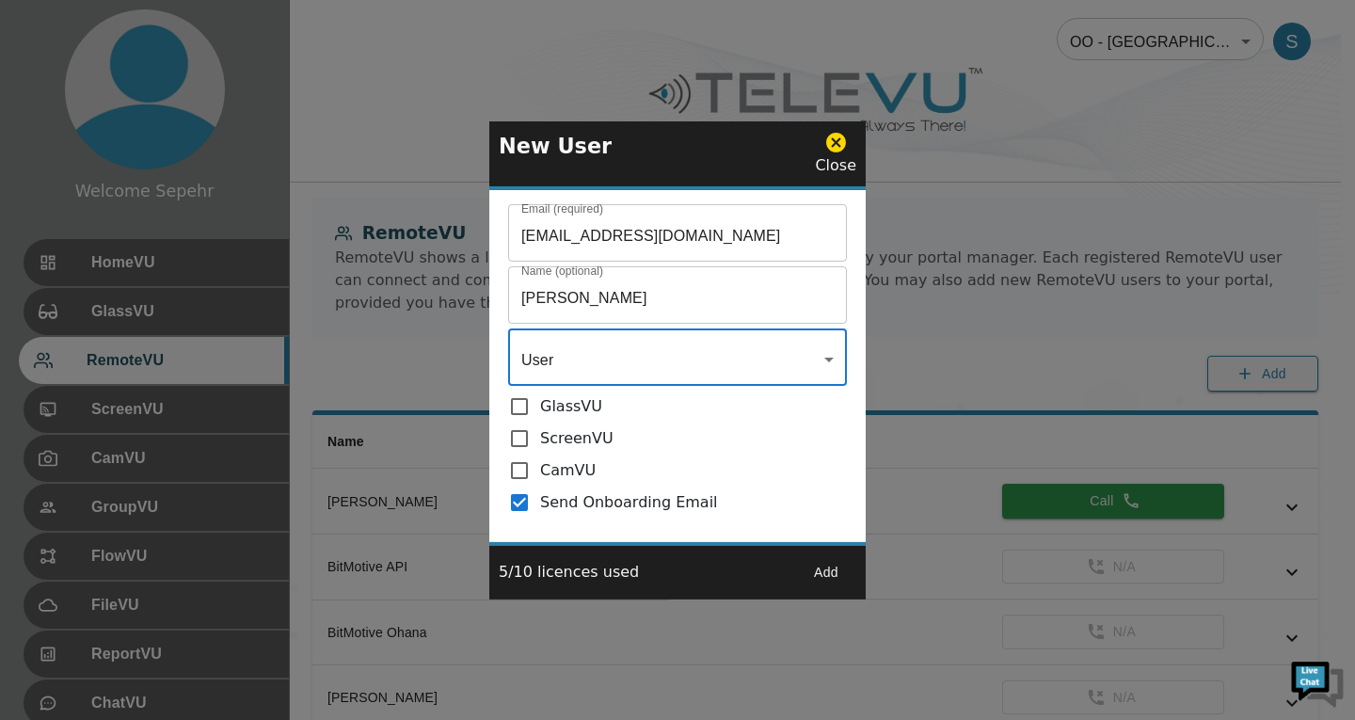
click at [832, 573] on button "Add" at bounding box center [826, 572] width 60 height 35
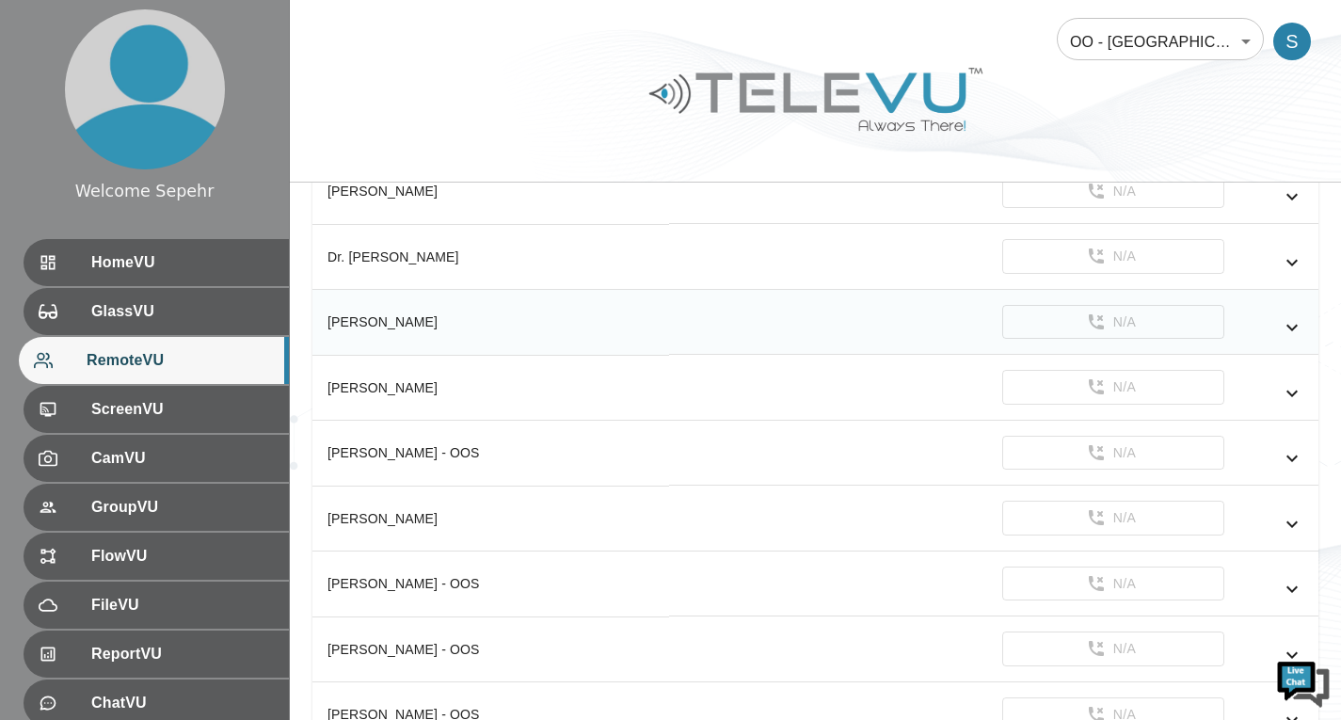
scroll to position [565, 0]
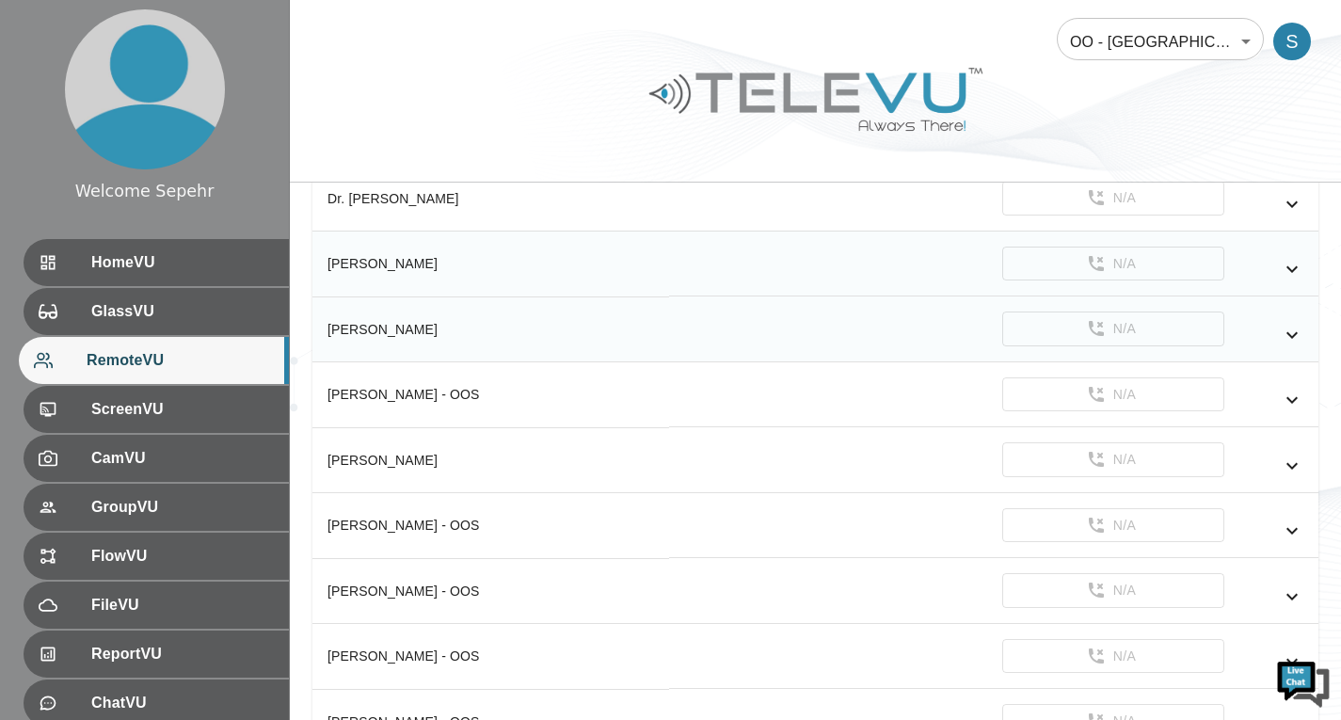
click at [1293, 328] on icon "simple table" at bounding box center [1292, 335] width 23 height 23
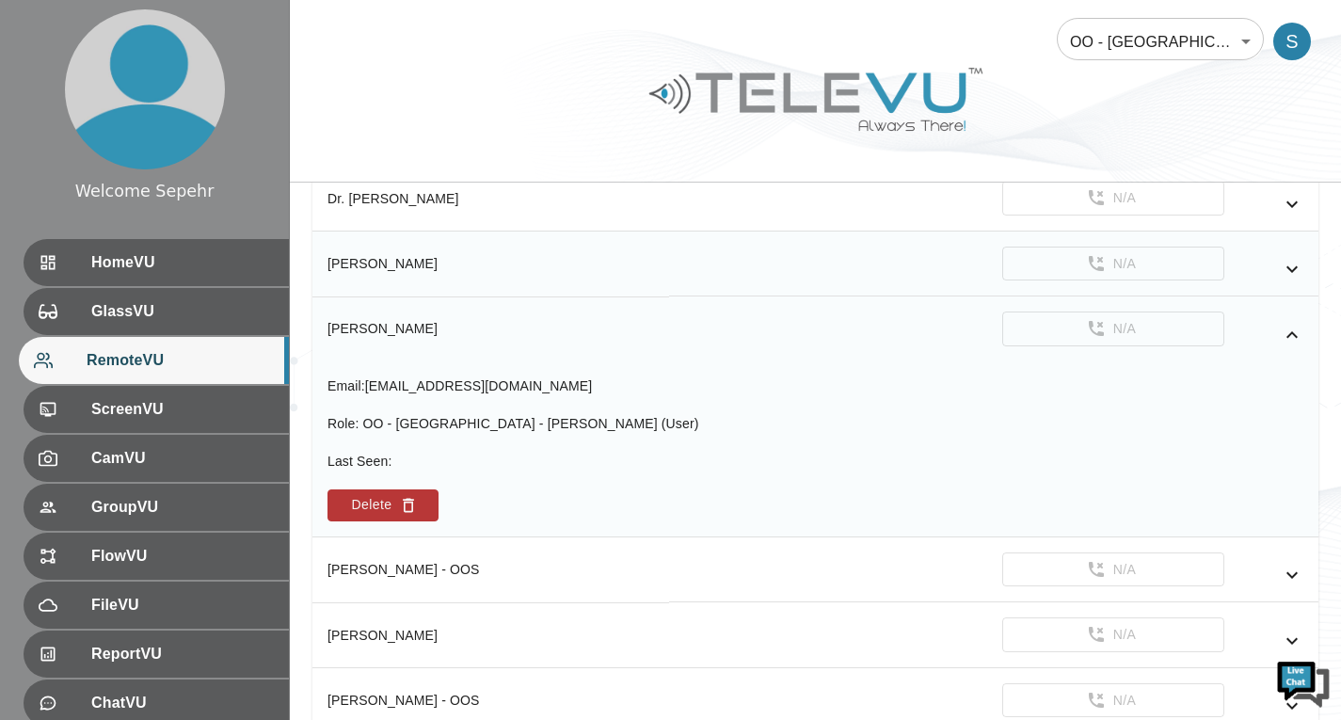
click at [1293, 328] on icon "simple table" at bounding box center [1292, 335] width 23 height 23
